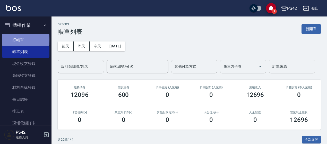
click at [25, 39] on link "打帳單" at bounding box center [25, 40] width 47 height 12
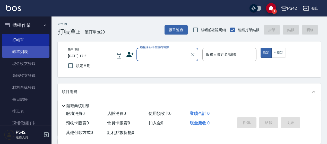
click at [29, 54] on link "帳單列表" at bounding box center [25, 52] width 47 height 12
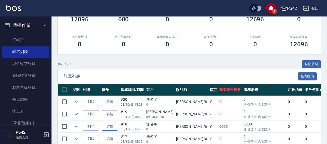
scroll to position [26, 0]
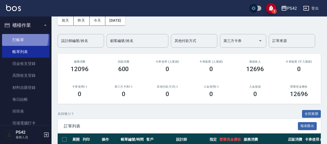
click at [11, 36] on link "打帳單" at bounding box center [25, 40] width 47 height 12
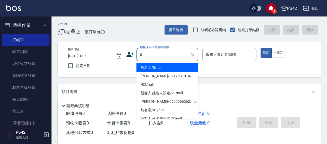
type input "無名字/0/null"
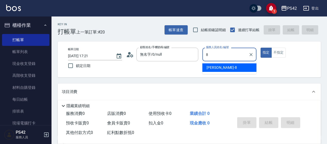
type input "[PERSON_NAME]-8"
type button "true"
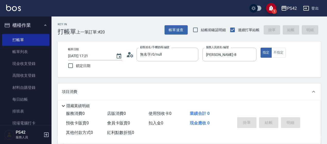
scroll to position [52, 0]
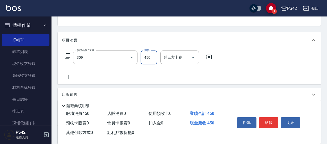
type input "洗+剪(309)"
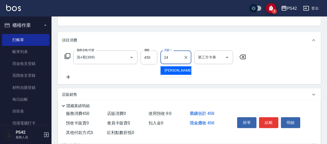
type input "[PERSON_NAME]-24"
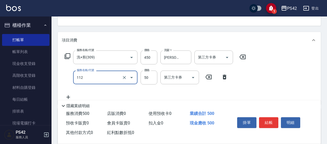
type input "精油50(112)"
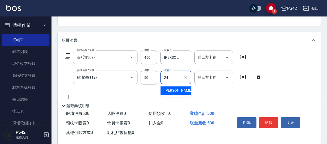
type input "[PERSON_NAME]-24"
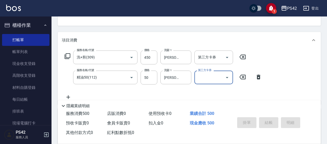
type input "[DATE] 17:41"
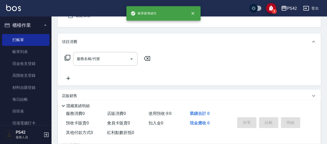
type input "無名字/0/null"
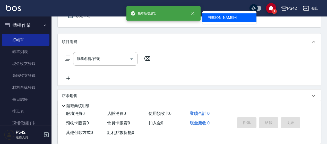
type input "[PERSON_NAME]-4"
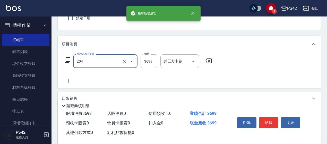
type input "OVC燙髮(204)"
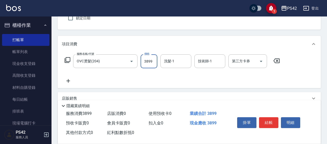
type input "3899"
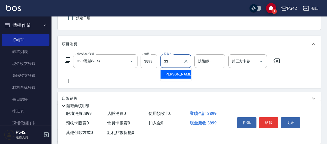
type input "[PERSON_NAME]-33"
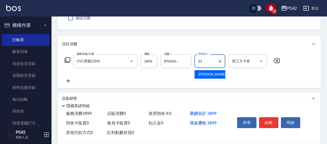
type input "[PERSON_NAME]-33"
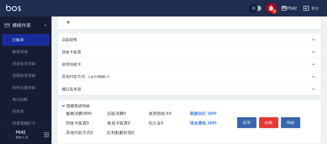
scroll to position [126, 0]
click at [88, 34] on div "店販銷售" at bounding box center [189, 39] width 263 height 12
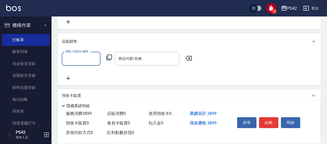
scroll to position [0, 0]
type input "[PERSON_NAME]-4"
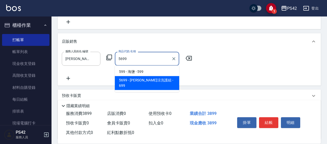
type input "水水沁涼洗護組"
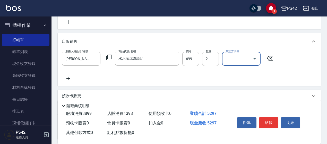
click at [214, 56] on input "2" at bounding box center [210, 59] width 17 height 14
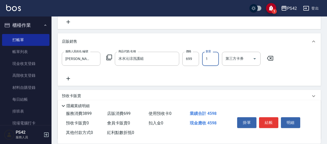
type input "1"
click at [66, 83] on div "服務人員姓名/編號 [PERSON_NAME]-4 服務人員姓名/編號 商品代號/名稱 水水沁涼洗護組 商品代號/名稱 價格 699 價格 數量 1 數量 第…" at bounding box center [189, 68] width 263 height 36
click at [67, 81] on icon at bounding box center [68, 78] width 13 height 6
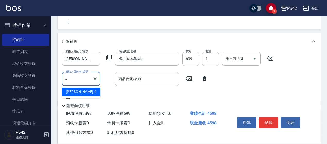
type input "[PERSON_NAME]-4"
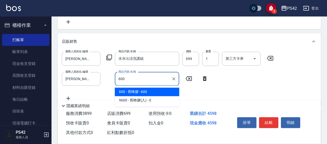
type input "舊蜂膠"
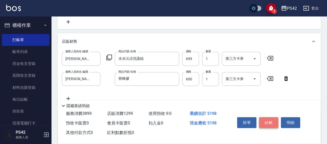
click at [265, 119] on button "結帳" at bounding box center [268, 122] width 19 height 11
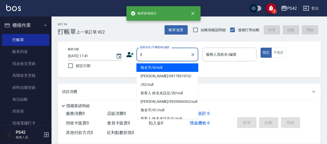
type input "無名字/0/null"
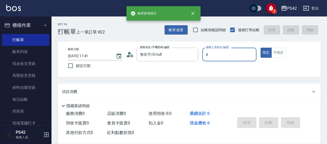
type input "[PERSON_NAME]-8"
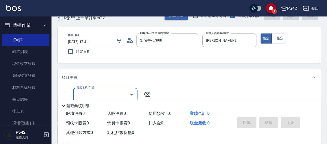
scroll to position [26, 0]
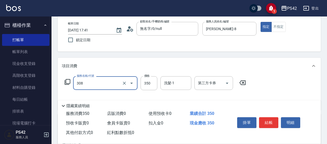
type input "洗+剪(308)"
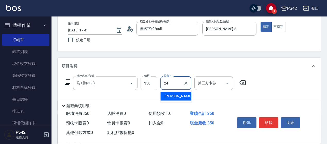
type input "[PERSON_NAME]-24"
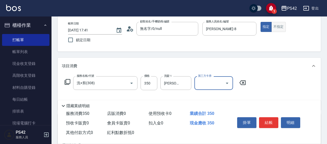
drag, startPoint x: 282, startPoint y: 26, endPoint x: 278, endPoint y: 30, distance: 5.3
click at [282, 27] on button "不指定" at bounding box center [278, 27] width 14 height 10
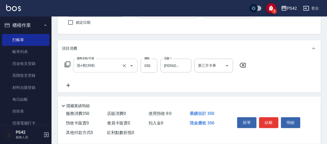
scroll to position [52, 0]
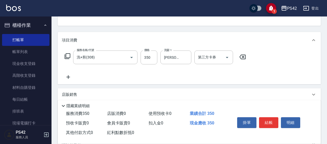
click at [68, 76] on icon at bounding box center [68, 77] width 13 height 6
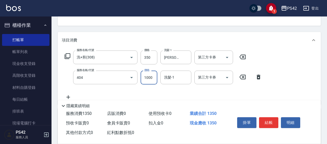
type input "1000護(404)"
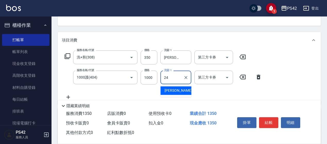
type input "[PERSON_NAME]-24"
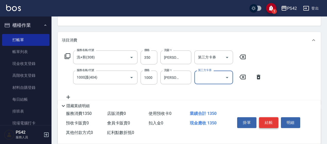
click at [274, 122] on button "結帳" at bounding box center [268, 122] width 19 height 11
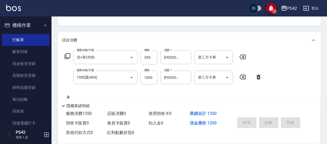
type input "[DATE] 17:42"
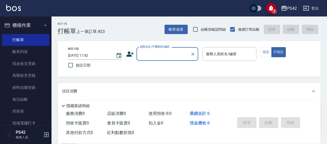
scroll to position [0, 0]
type input "無名字/0/null"
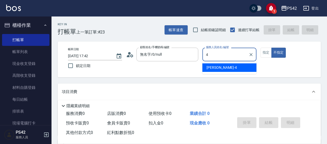
type input "4"
type button "false"
type input "[PERSON_NAME]-4"
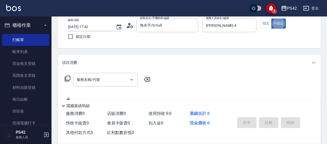
scroll to position [52, 0]
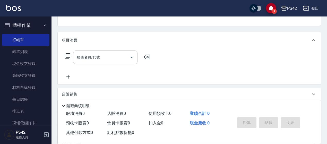
click at [98, 61] on input "服務名稱/代號" at bounding box center [101, 57] width 52 height 9
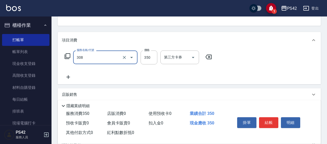
type input "洗+剪(308)"
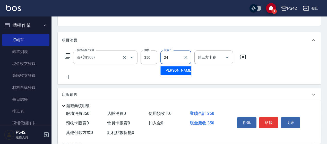
type input "[PERSON_NAME]-24"
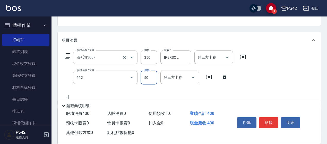
type input "精油50(112)"
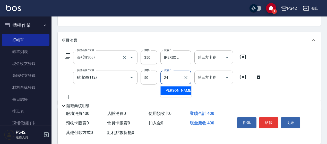
type input "[PERSON_NAME]-24"
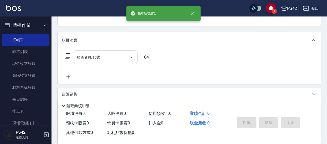
scroll to position [50, 0]
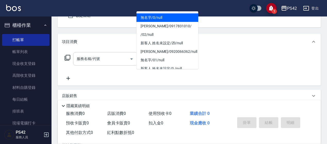
type input "無名字/0/null"
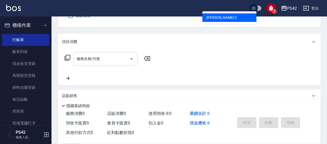
type input "[PERSON_NAME]-2"
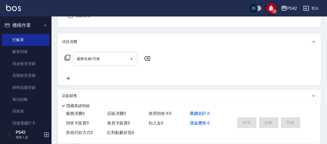
scroll to position [48, 0]
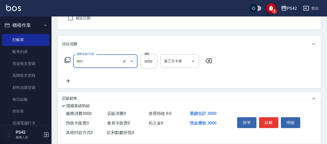
type input "儲值3000(901)"
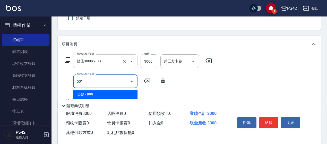
type input "染髮(501)"
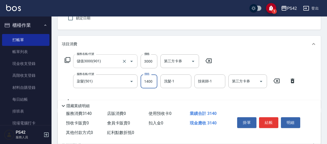
type input "1400"
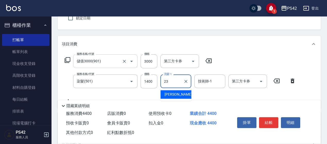
type input "[PERSON_NAME]-23"
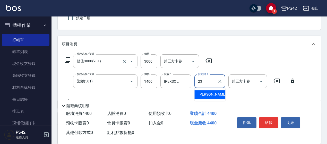
type input "[PERSON_NAME]-23"
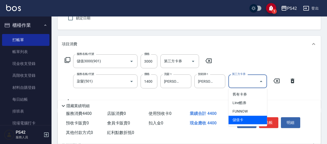
type input "儲值卡"
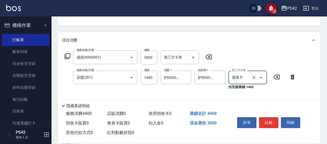
scroll to position [73, 0]
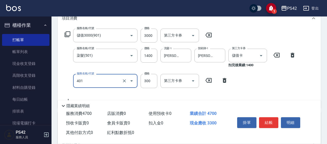
type input "300護(401)"
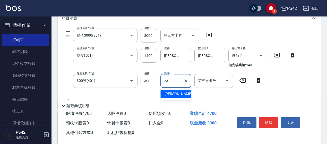
type input "[PERSON_NAME]-23"
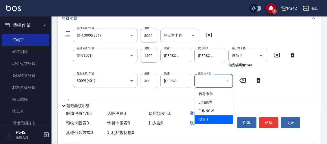
type input "儲值卡"
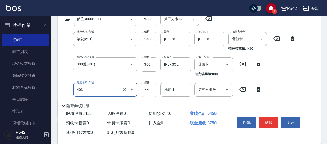
scroll to position [91, 0]
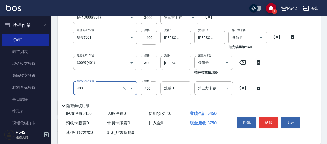
click at [182, 87] on input "洗髮-1" at bounding box center [176, 88] width 26 height 9
type input "750護(403)"
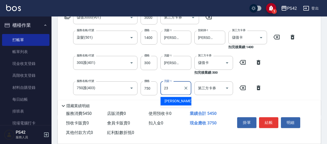
type input "[PERSON_NAME]-23"
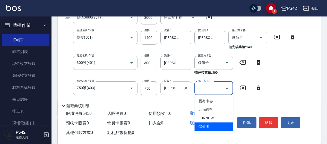
type input "儲值卡"
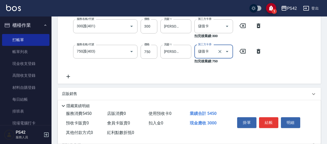
scroll to position [169, 0]
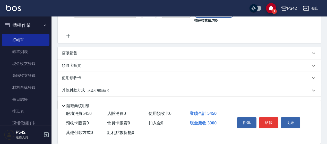
click at [85, 55] on div "店販銷售" at bounding box center [186, 52] width 249 height 5
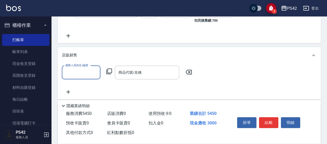
scroll to position [0, 0]
type input "[PERSON_NAME]-2"
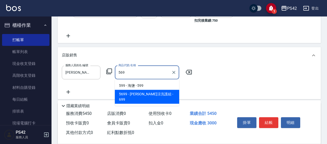
type input "水水沁涼洗護組"
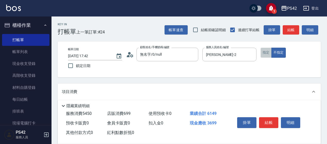
click at [270, 53] on button "指定" at bounding box center [266, 53] width 11 height 10
click at [269, 121] on button "結帳" at bounding box center [268, 122] width 19 height 11
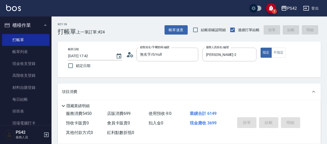
type input "[DATE] 17:43"
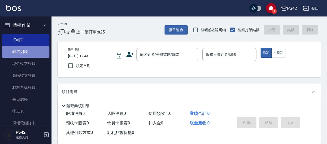
click at [26, 53] on link "帳單列表" at bounding box center [25, 52] width 47 height 12
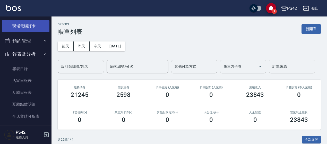
scroll to position [129, 0]
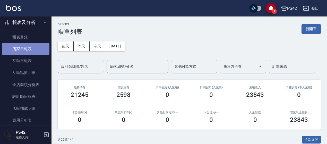
click at [33, 46] on link "店家日報表" at bounding box center [25, 49] width 47 height 12
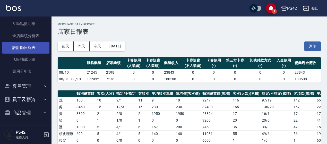
scroll to position [100, 0]
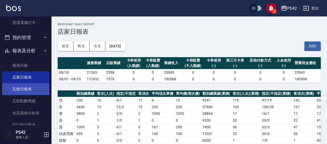
click at [14, 87] on link "互助日報表" at bounding box center [25, 89] width 47 height 12
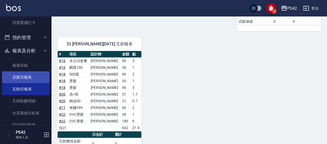
scroll to position [335, 0]
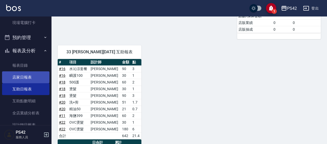
click at [21, 79] on link "店家日報表" at bounding box center [25, 77] width 47 height 12
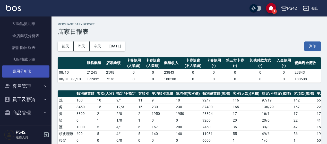
scroll to position [152, 0]
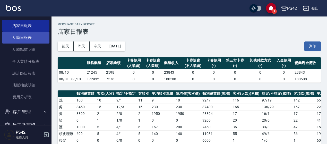
click at [31, 35] on link "互助日報表" at bounding box center [25, 38] width 47 height 12
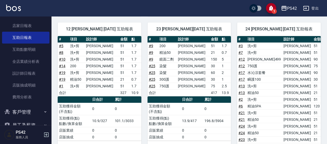
scroll to position [155, 0]
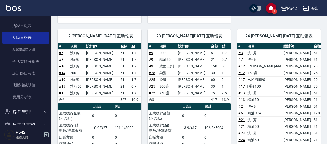
click at [282, 70] on td "[PERSON_NAME]" at bounding box center [297, 73] width 30 height 7
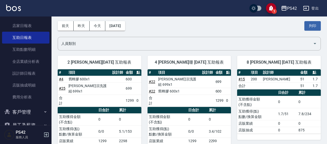
scroll to position [0, 0]
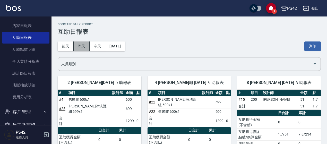
click at [81, 49] on button "昨天" at bounding box center [82, 46] width 16 height 10
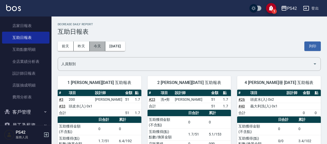
click at [92, 44] on button "今天" at bounding box center [98, 46] width 16 height 10
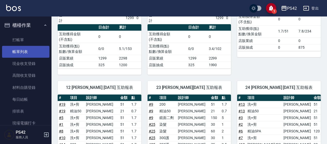
click at [22, 54] on link "帳單列表" at bounding box center [25, 52] width 47 height 12
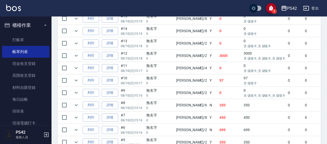
scroll to position [283, 0]
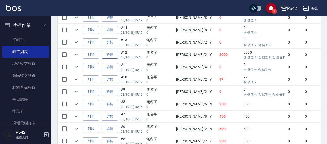
click at [116, 52] on link "詳情" at bounding box center [110, 55] width 16 height 8
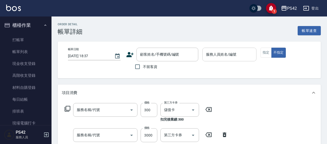
type input "[DATE] 15:18"
type input "[PERSON_NAME]-2"
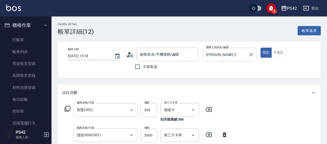
type input "剪髮(302)"
type input "儲值3000(901)"
type input "750護(403)"
type input "[PERSON_NAME]499(0499)"
click at [251, 55] on icon "Clear" at bounding box center [251, 54] width 5 height 5
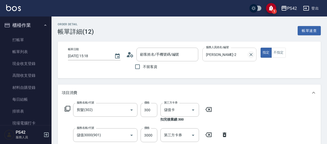
type input "無名字/0/null"
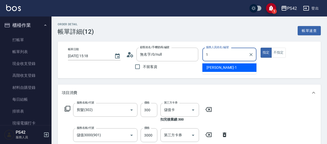
type input "[PERSON_NAME]-1"
type button "true"
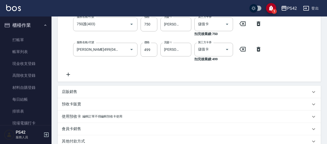
scroll to position [202, 0]
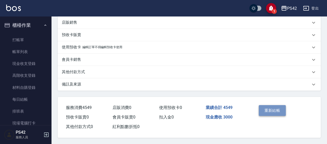
click at [267, 111] on button "重新結帳" at bounding box center [272, 110] width 27 height 11
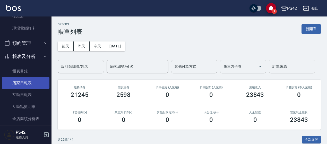
scroll to position [103, 0]
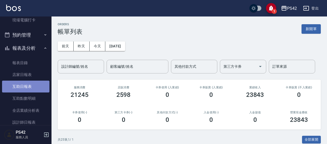
click at [35, 90] on link "互助日報表" at bounding box center [25, 87] width 47 height 12
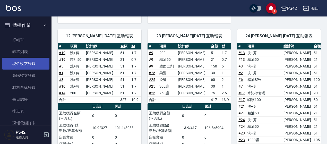
click at [31, 61] on link "現金收支登錄" at bounding box center [25, 64] width 47 height 12
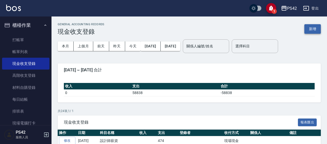
click at [310, 32] on button "新增" at bounding box center [312, 29] width 16 height 10
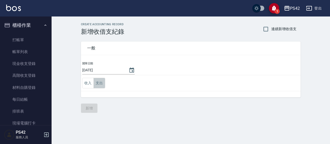
click at [97, 85] on button "支出" at bounding box center [100, 83] width 12 height 11
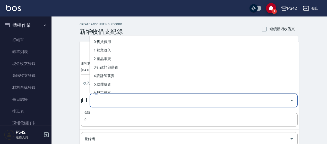
click at [175, 98] on input "科目" at bounding box center [190, 100] width 196 height 9
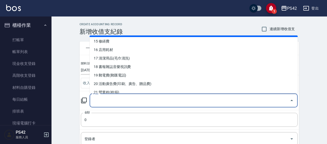
scroll to position [129, 0]
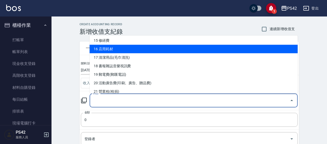
click at [147, 47] on li "16 店用耗材" at bounding box center [194, 49] width 208 height 9
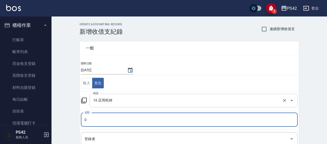
click at [133, 100] on input "16 店用耗材" at bounding box center [186, 100] width 189 height 9
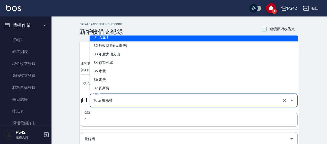
scroll to position [269, 0]
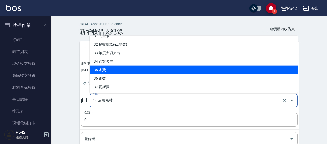
click at [131, 71] on li "35 水費" at bounding box center [194, 70] width 208 height 9
type input "35 水費"
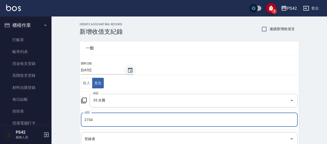
type input "2734"
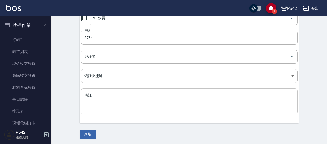
scroll to position [82, 0]
click at [89, 133] on button "新增" at bounding box center [88, 134] width 16 height 10
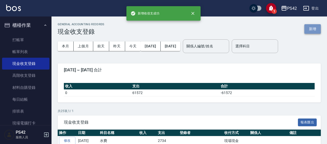
click at [313, 29] on button "新增" at bounding box center [312, 29] width 16 height 10
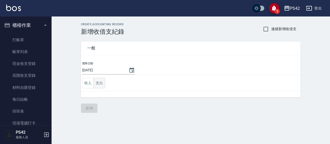
click at [99, 86] on button "支出" at bounding box center [100, 83] width 12 height 11
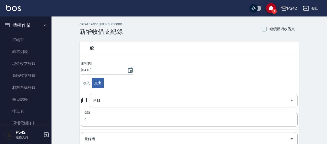
click at [100, 96] on input "科目" at bounding box center [190, 100] width 196 height 9
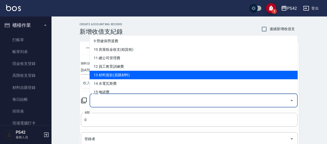
scroll to position [52, 0]
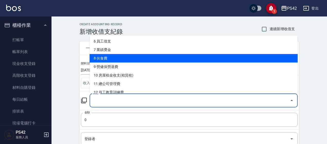
click at [109, 55] on li "8 伙食費" at bounding box center [194, 58] width 208 height 9
type input "8 伙食費"
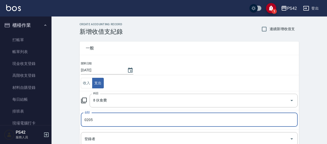
type input "0205"
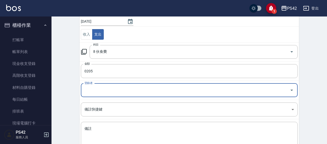
scroll to position [82, 0]
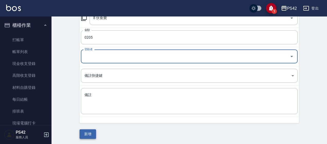
click at [89, 133] on button "新增" at bounding box center [88, 134] width 16 height 10
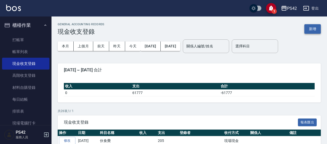
click at [313, 30] on button "新增" at bounding box center [312, 29] width 16 height 10
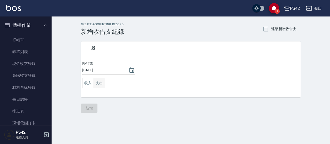
click at [96, 83] on button "支出" at bounding box center [100, 83] width 12 height 11
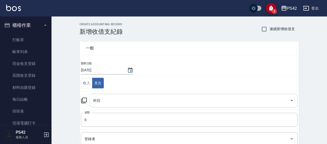
click at [105, 99] on input "科目" at bounding box center [190, 100] width 196 height 9
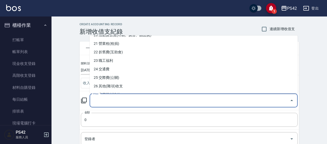
scroll to position [180, 0]
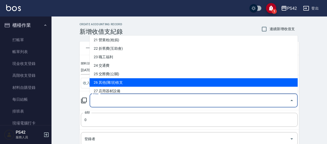
click at [115, 82] on li "26 其他(雜項)收支" at bounding box center [194, 82] width 208 height 9
type input "26 其他(雜項)收支"
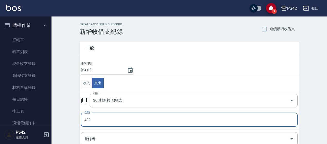
type input "490"
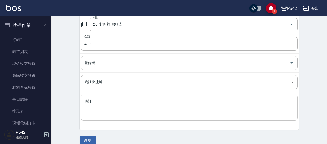
scroll to position [77, 0]
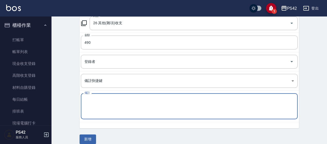
click at [111, 111] on textarea "備註" at bounding box center [189, 107] width 210 height 18
type textarea "u"
click at [86, 107] on textarea "芳香劑 清潔用品" at bounding box center [189, 107] width 210 height 18
type textarea "芳香劑+清潔用品"
click at [91, 140] on button "新增" at bounding box center [88, 139] width 16 height 10
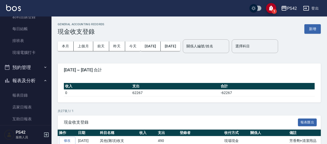
scroll to position [103, 0]
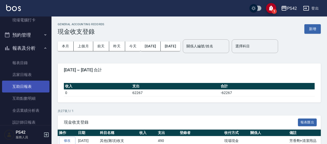
click at [17, 87] on link "互助日報表" at bounding box center [25, 87] width 47 height 12
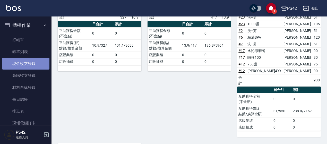
click at [28, 67] on link "現金收支登錄" at bounding box center [25, 64] width 47 height 12
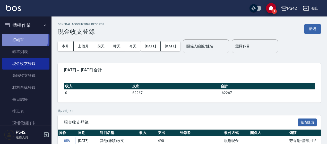
click at [8, 37] on link "打帳單" at bounding box center [25, 40] width 47 height 12
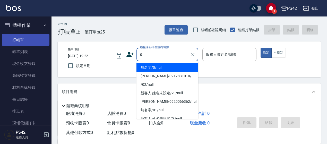
type input "無名字/0/null"
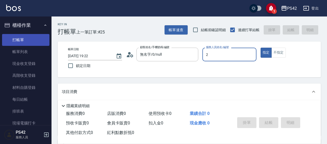
type input "[PERSON_NAME]-2"
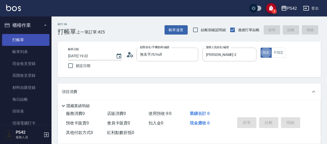
type button "true"
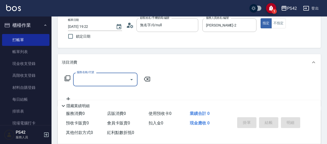
scroll to position [52, 0]
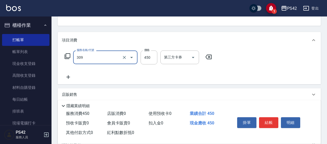
type input "洗+剪(309)"
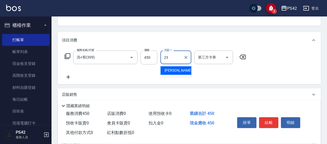
type input "[PERSON_NAME]-23"
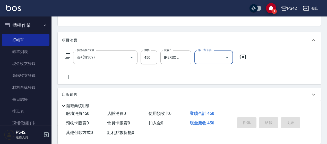
type input "[DATE] 19:23"
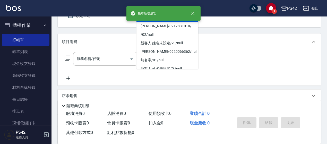
type input "無名字/0/null"
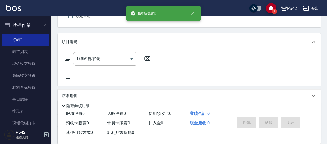
type input "[PERSON_NAME]-6"
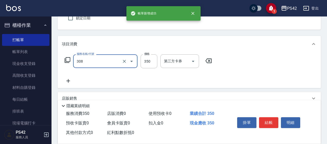
type input "洗+剪(308)"
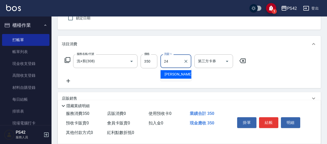
type input "[PERSON_NAME]-24"
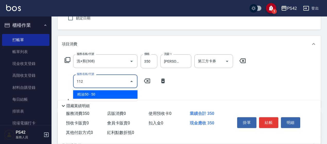
type input "精油50(112)"
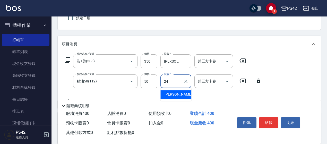
type input "[PERSON_NAME]-24"
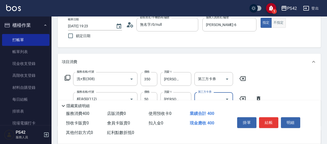
scroll to position [22, 0]
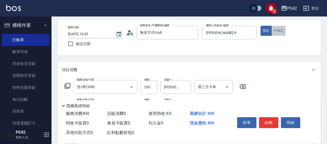
click at [282, 26] on button "不指定" at bounding box center [278, 31] width 14 height 10
click at [270, 121] on button "結帳" at bounding box center [268, 122] width 19 height 11
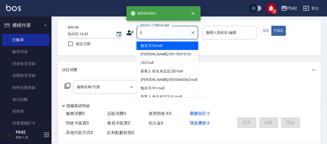
type input "無名字/0/null"
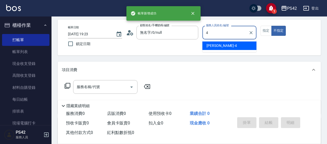
type input "4"
type button "false"
type input "[PERSON_NAME]-4"
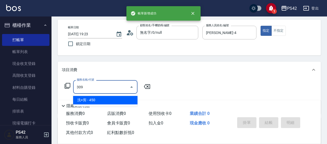
type input "洗+剪(309)"
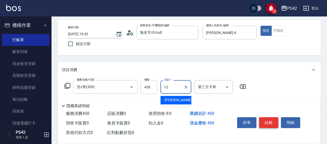
type input "[PERSON_NAME]-12"
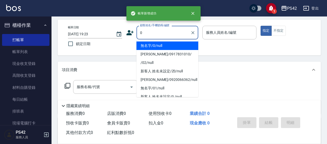
type input "無名字/0/null"
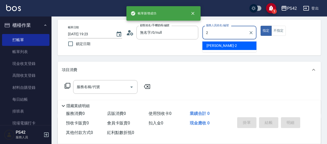
type input "[PERSON_NAME]-2"
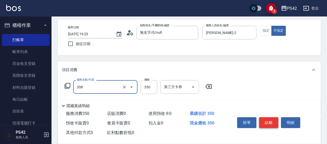
type input "洗+剪(308)"
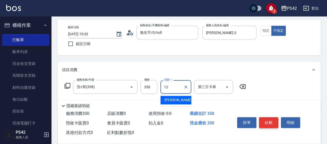
type input "[PERSON_NAME]-12"
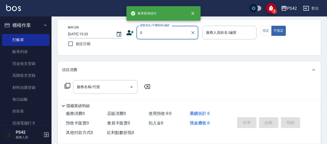
type input "無名字/0/null"
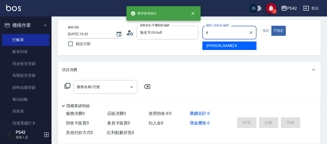
type input "[PERSON_NAME]-8"
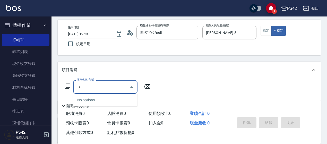
type input "."
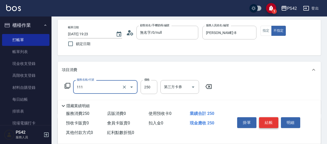
type input "200(111)"
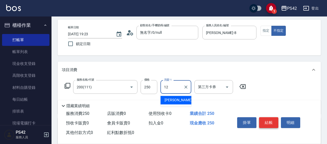
type input "[PERSON_NAME]-12"
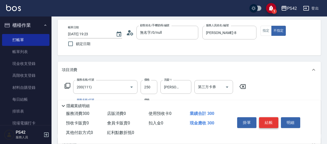
type input "精油50(112)"
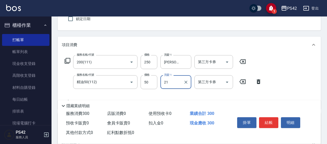
scroll to position [77, 0]
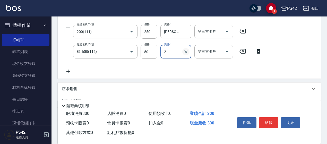
type input "2"
type input "[PERSON_NAME]-12"
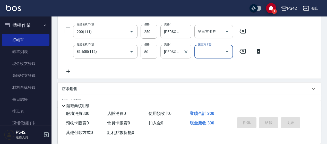
scroll to position [0, 0]
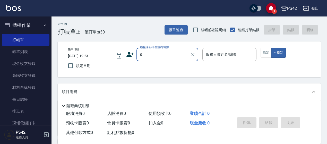
type input "無名字/0/null"
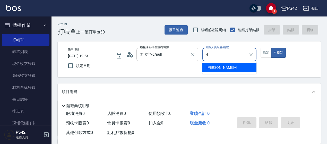
type input "[PERSON_NAME]-4"
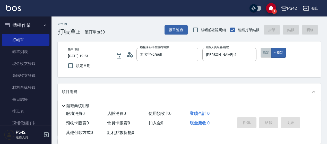
click at [269, 53] on button "指定" at bounding box center [266, 53] width 11 height 10
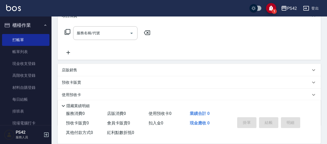
scroll to position [77, 0]
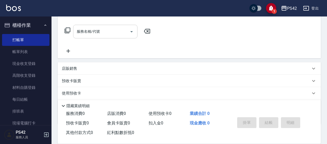
click at [92, 33] on input "服務名稱/代號" at bounding box center [101, 31] width 52 height 9
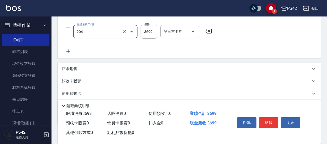
type input "OVC燙髮(204)"
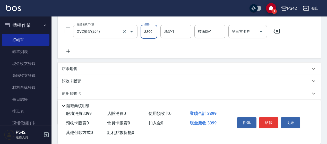
type input "3399"
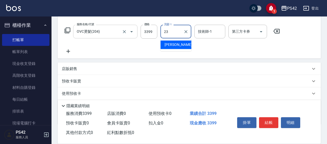
type input "[PERSON_NAME]-23"
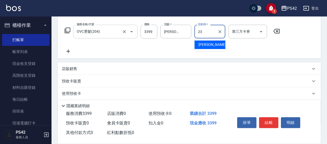
type input "[PERSON_NAME]-23"
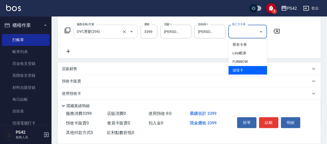
type input "儲值卡"
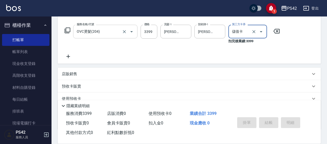
type input "[DATE] 19:24"
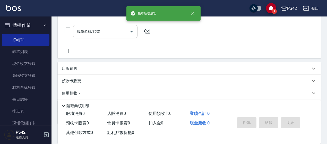
scroll to position [0, 0]
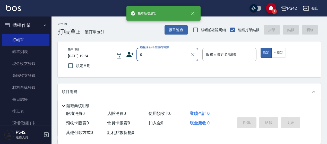
type input "無名字/0/null"
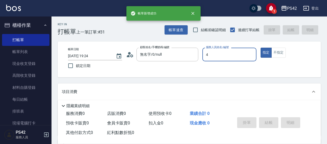
type input "[PERSON_NAME]-4"
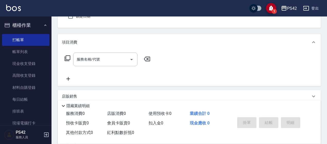
scroll to position [52, 0]
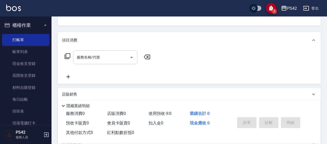
click at [100, 63] on div "服務名稱/代號" at bounding box center [105, 57] width 64 height 14
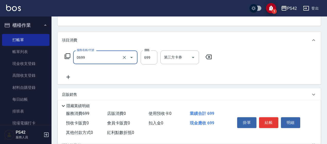
type input "精油SPA(0699)"
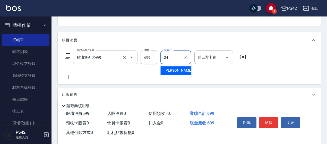
type input "[PERSON_NAME]-24"
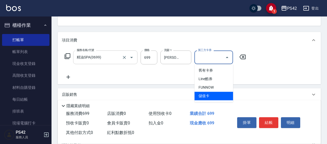
type input "儲值卡"
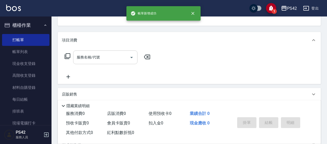
scroll to position [50, 0]
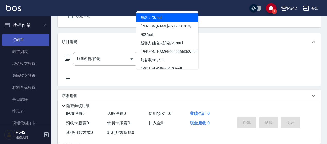
type input "無名字/0/null"
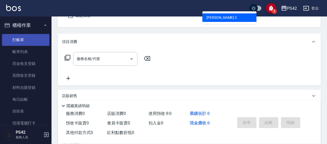
type input "[PERSON_NAME]-2"
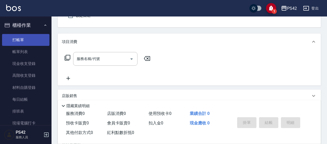
scroll to position [48, 0]
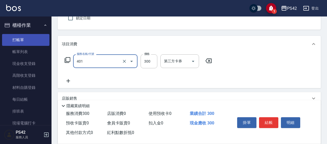
type input "300護(401)"
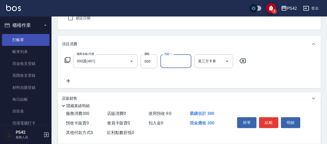
type input "2"
type input "[PERSON_NAME]-33"
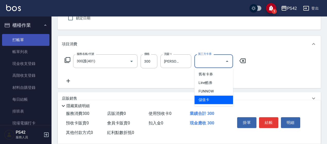
type input "儲值卡"
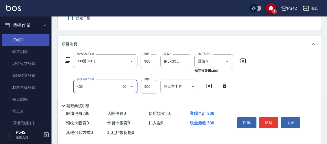
type input "500護(402)"
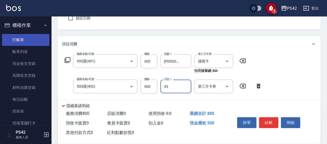
type input "[PERSON_NAME]-33"
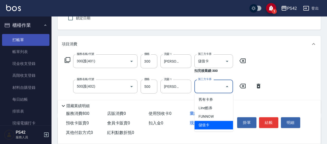
type input "儲值卡"
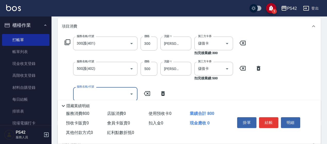
scroll to position [99, 0]
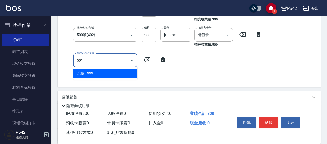
type input "染髮(501)"
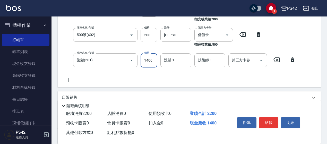
type input "1400"
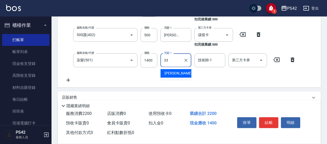
type input "[PERSON_NAME]-33"
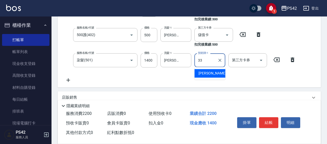
type input "[PERSON_NAME]-33"
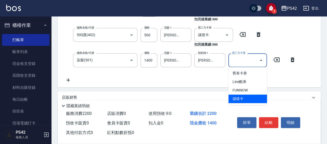
type input "儲值卡"
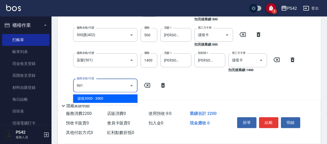
type input "儲值3000(901)"
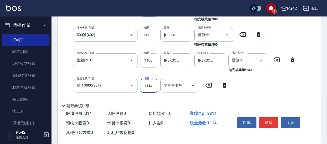
type input "1114"
click at [274, 120] on button "結帳" at bounding box center [268, 122] width 19 height 11
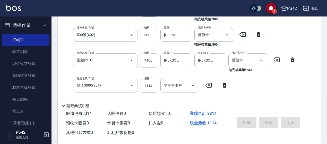
type input "[DATE] 19:25"
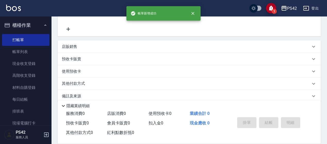
scroll to position [0, 0]
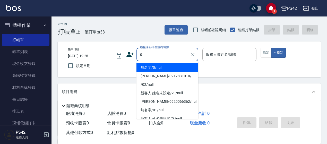
type input "無名字/0/null"
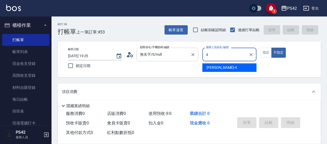
type input "[PERSON_NAME]-4"
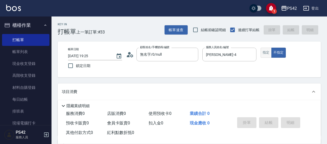
click at [264, 55] on button "指定" at bounding box center [266, 53] width 11 height 10
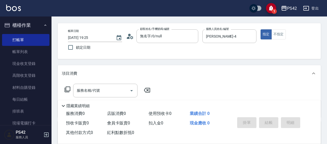
scroll to position [26, 0]
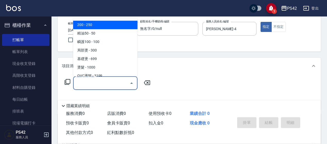
click at [100, 82] on input "服務名稱/代號" at bounding box center [101, 83] width 52 height 9
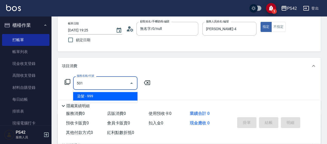
type input "染髮(501)"
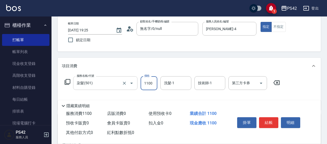
type input "1100"
type input "[PERSON_NAME]-33"
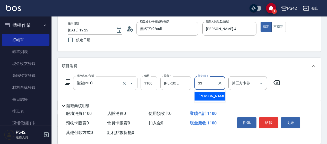
type input "[PERSON_NAME]-33"
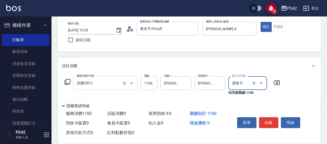
type input "儲值卡"
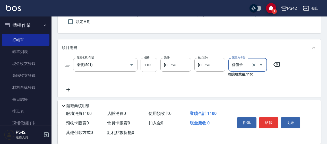
scroll to position [52, 0]
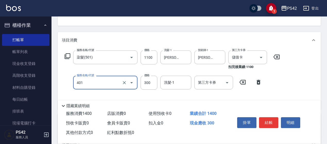
type input "300護(401)"
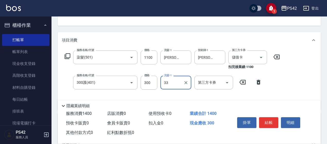
type input "[PERSON_NAME]-33"
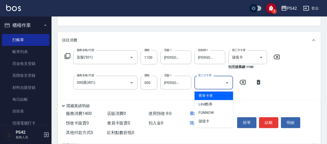
type input "儲值卡"
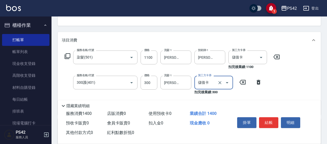
scroll to position [77, 0]
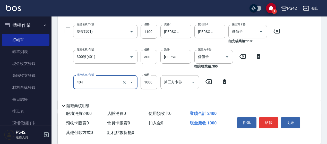
type input "1000護(404)"
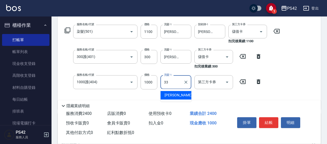
type input "[PERSON_NAME]-33"
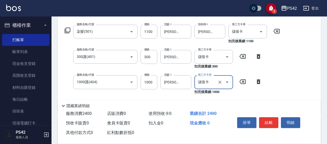
type input "儲值卡"
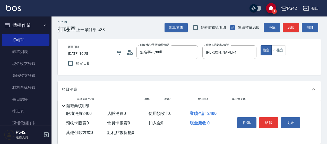
scroll to position [0, 0]
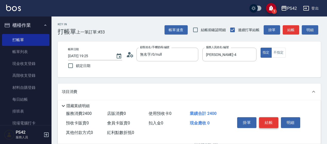
click at [275, 121] on button "結帳" at bounding box center [268, 122] width 19 height 11
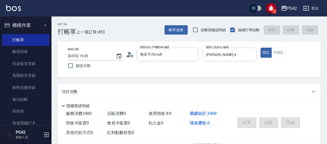
type input "[DATE] 19:26"
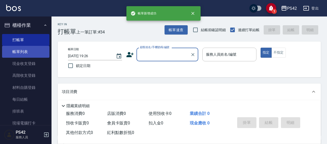
click at [23, 56] on link "帳單列表" at bounding box center [25, 52] width 47 height 12
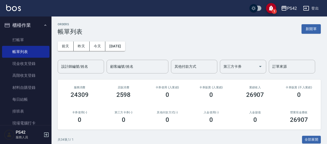
scroll to position [77, 0]
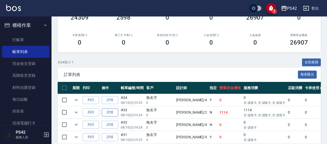
click at [116, 112] on link "詳情" at bounding box center [110, 112] width 16 height 8
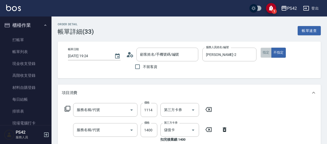
type input "[DATE] 19:24"
type input "[PERSON_NAME]-2"
click at [261, 52] on button "指定" at bounding box center [266, 53] width 11 height 10
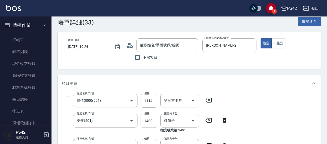
type input "儲值3000(901)"
type input "染髮(501)"
type input "500護(402)"
type input "300護(401)"
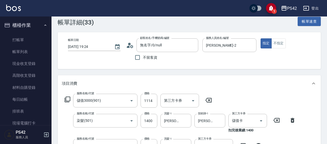
type input "無名字/0/null"
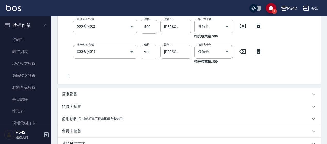
scroll to position [202, 0]
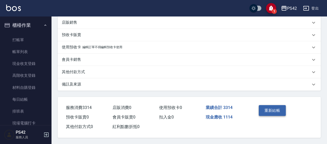
click at [260, 112] on button "重新結帳" at bounding box center [272, 110] width 27 height 11
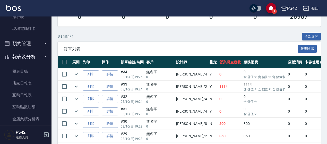
scroll to position [103, 0]
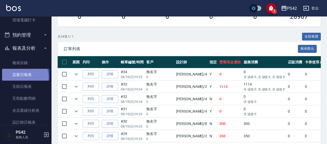
click at [23, 77] on link "店家日報表" at bounding box center [25, 75] width 47 height 12
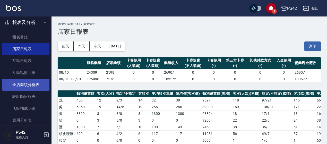
scroll to position [155, 0]
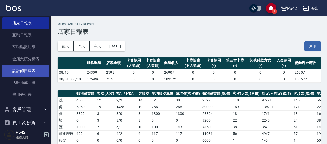
click at [35, 72] on link "設計師日報表" at bounding box center [25, 71] width 47 height 12
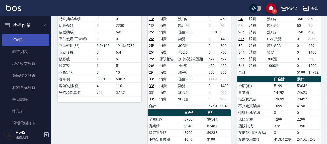
click at [27, 34] on link "打帳單" at bounding box center [25, 40] width 47 height 12
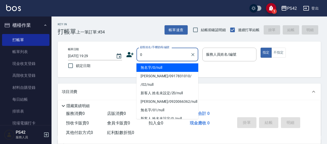
type input "無名字/0/null"
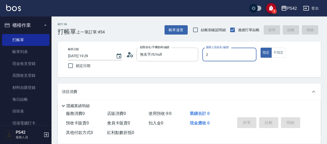
type input "[PERSON_NAME]-2"
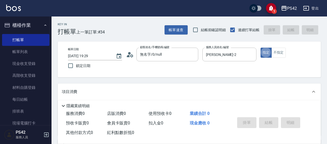
type button "true"
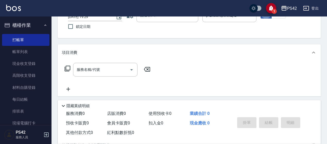
scroll to position [52, 0]
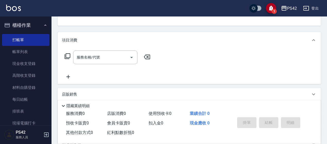
click at [88, 57] on input "服務名稱/代號" at bounding box center [101, 57] width 52 height 9
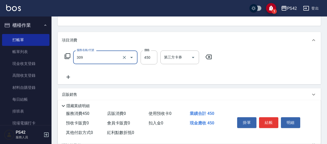
type input "洗+剪(309)"
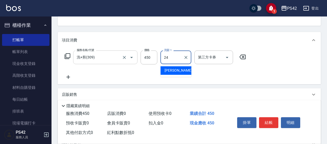
type input "[PERSON_NAME]-24"
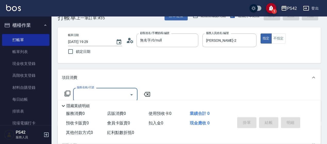
scroll to position [26, 0]
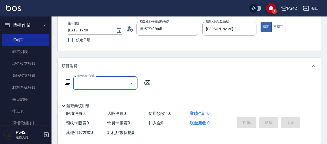
click at [97, 79] on input "服務名稱/代號" at bounding box center [101, 83] width 52 height 9
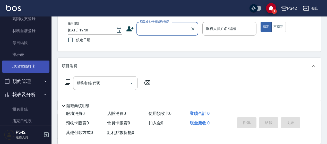
scroll to position [77, 0]
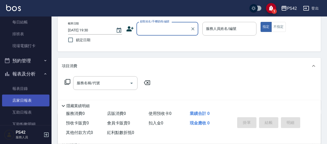
click at [23, 101] on link "店家日報表" at bounding box center [25, 101] width 47 height 12
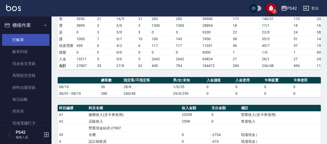
scroll to position [88, 0]
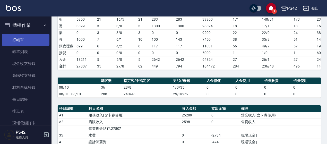
click at [20, 39] on link "打帳單" at bounding box center [25, 40] width 47 height 12
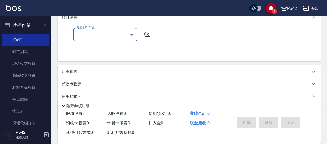
scroll to position [77, 0]
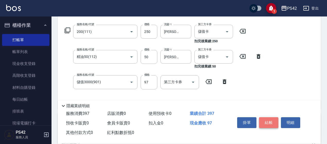
click at [272, 123] on button "結帳" at bounding box center [268, 122] width 19 height 11
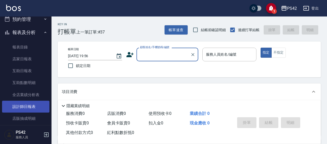
scroll to position [155, 0]
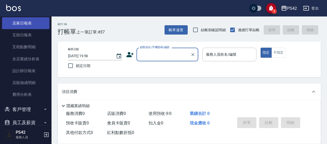
click at [32, 28] on link "店家日報表" at bounding box center [25, 23] width 47 height 12
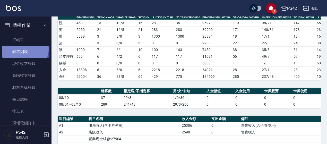
click at [24, 49] on link "帳單列表" at bounding box center [25, 52] width 47 height 12
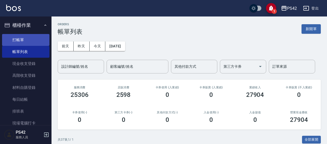
click at [23, 43] on link "打帳單" at bounding box center [25, 40] width 47 height 12
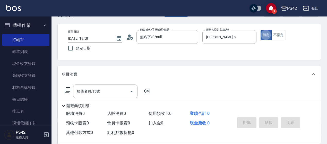
scroll to position [26, 0]
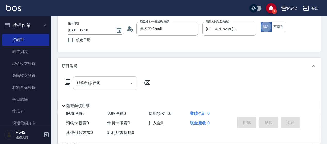
click at [120, 83] on input "服務名稱/代號" at bounding box center [101, 83] width 52 height 9
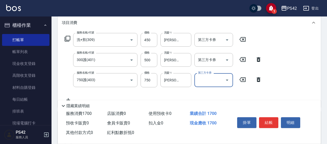
scroll to position [77, 0]
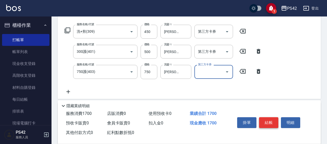
click at [275, 122] on button "結帳" at bounding box center [268, 122] width 19 height 11
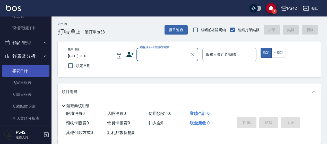
scroll to position [103, 0]
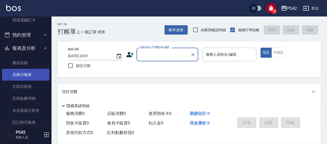
click at [29, 71] on link "店家日報表" at bounding box center [25, 75] width 47 height 12
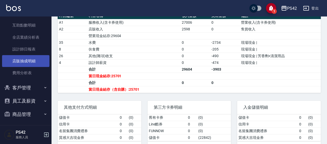
scroll to position [178, 0]
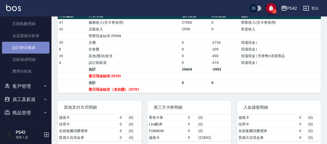
click at [29, 45] on link "設計師日報表" at bounding box center [25, 48] width 47 height 12
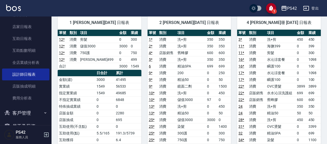
scroll to position [100, 0]
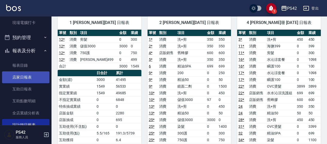
click at [20, 78] on link "店家日報表" at bounding box center [25, 77] width 47 height 12
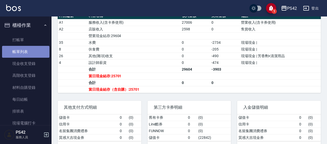
click at [32, 46] on link "帳單列表" at bounding box center [25, 52] width 47 height 12
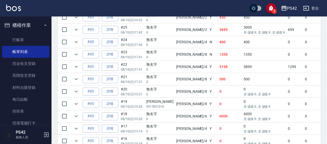
scroll to position [283, 0]
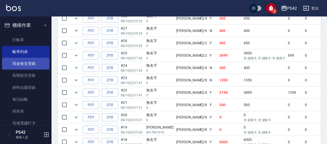
click at [39, 66] on link "現金收支登錄" at bounding box center [25, 64] width 47 height 12
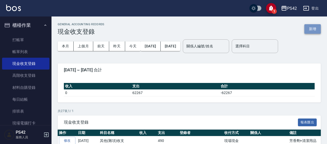
click at [314, 27] on button "新增" at bounding box center [312, 29] width 16 height 10
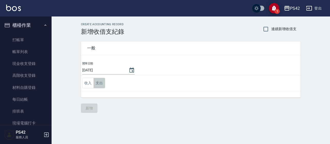
click at [96, 84] on button "支出" at bounding box center [100, 83] width 12 height 11
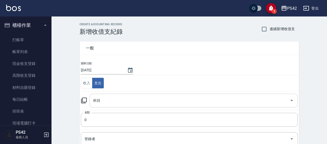
click at [134, 95] on div "科目" at bounding box center [194, 101] width 208 height 14
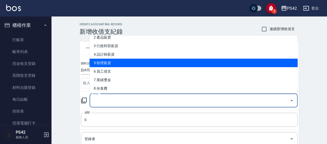
scroll to position [52, 0]
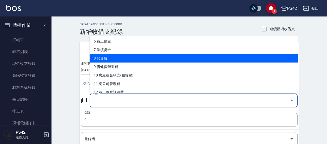
click at [127, 57] on li "8 伙食費" at bounding box center [194, 58] width 208 height 9
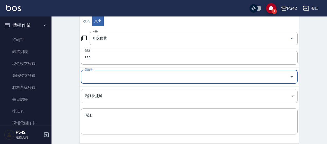
scroll to position [82, 0]
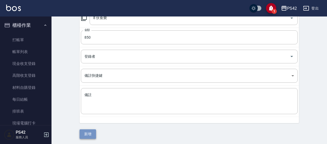
click at [91, 129] on button "新增" at bounding box center [88, 134] width 16 height 10
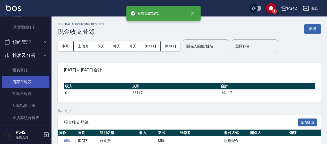
scroll to position [103, 0]
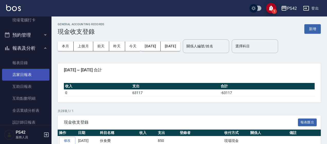
click at [19, 73] on link "店家日報表" at bounding box center [25, 75] width 47 height 12
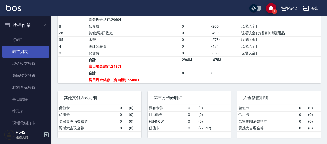
click at [18, 52] on link "帳單列表" at bounding box center [25, 52] width 47 height 12
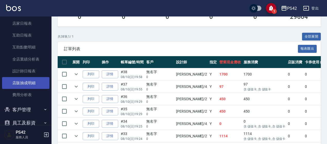
scroll to position [155, 0]
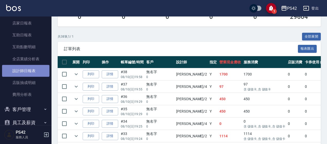
click at [31, 66] on link "設計師日報表" at bounding box center [25, 71] width 47 height 12
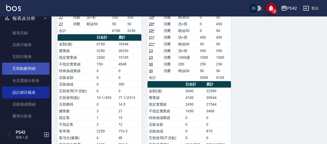
scroll to position [103, 0]
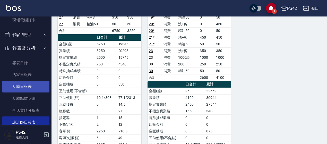
click at [19, 87] on link "互助日報表" at bounding box center [25, 87] width 47 height 12
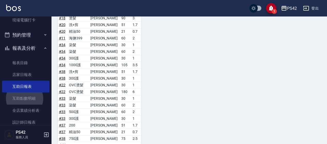
scroll to position [427, 0]
